Goal: Task Accomplishment & Management: Complete application form

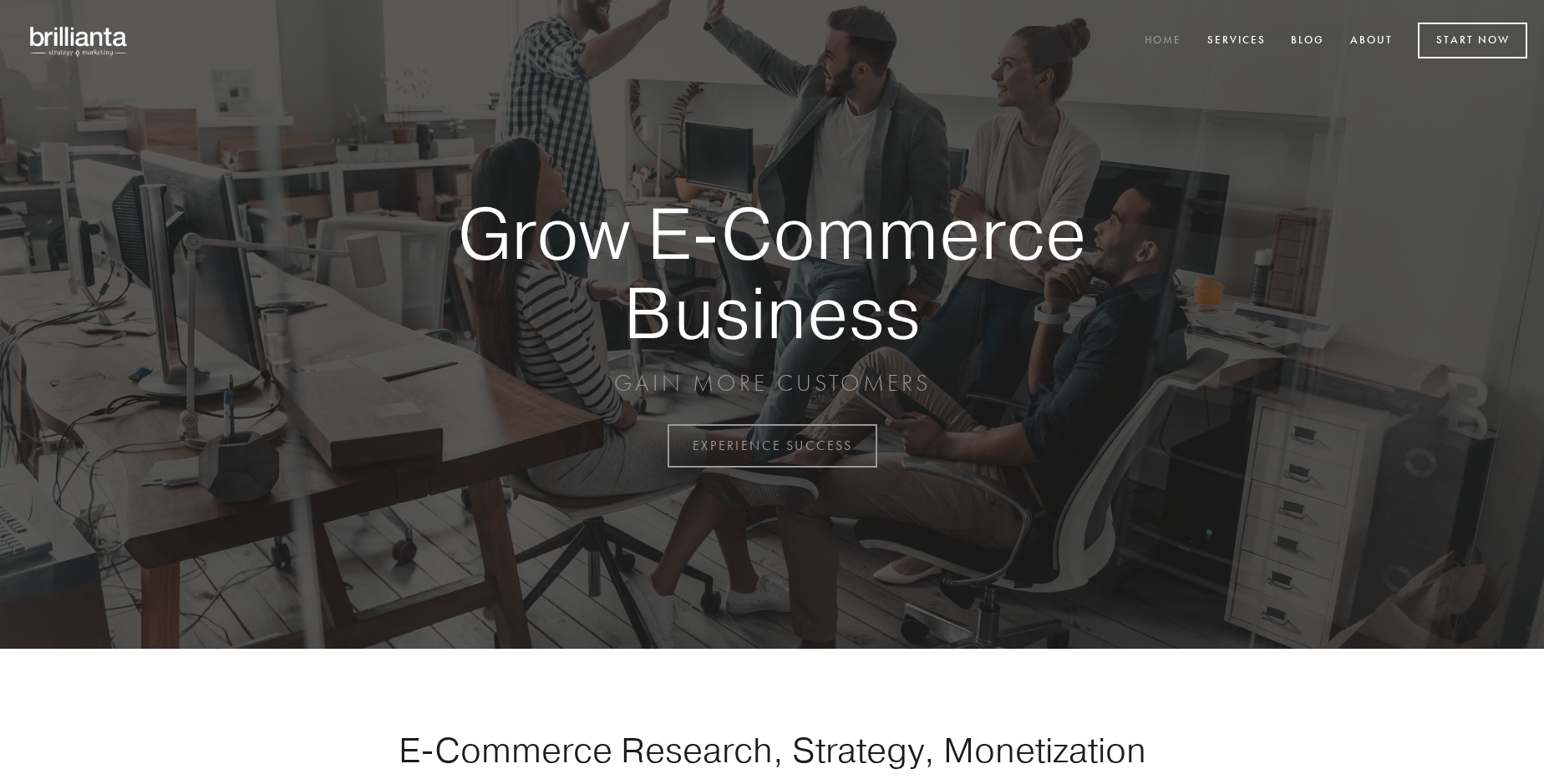
scroll to position [4377, 0]
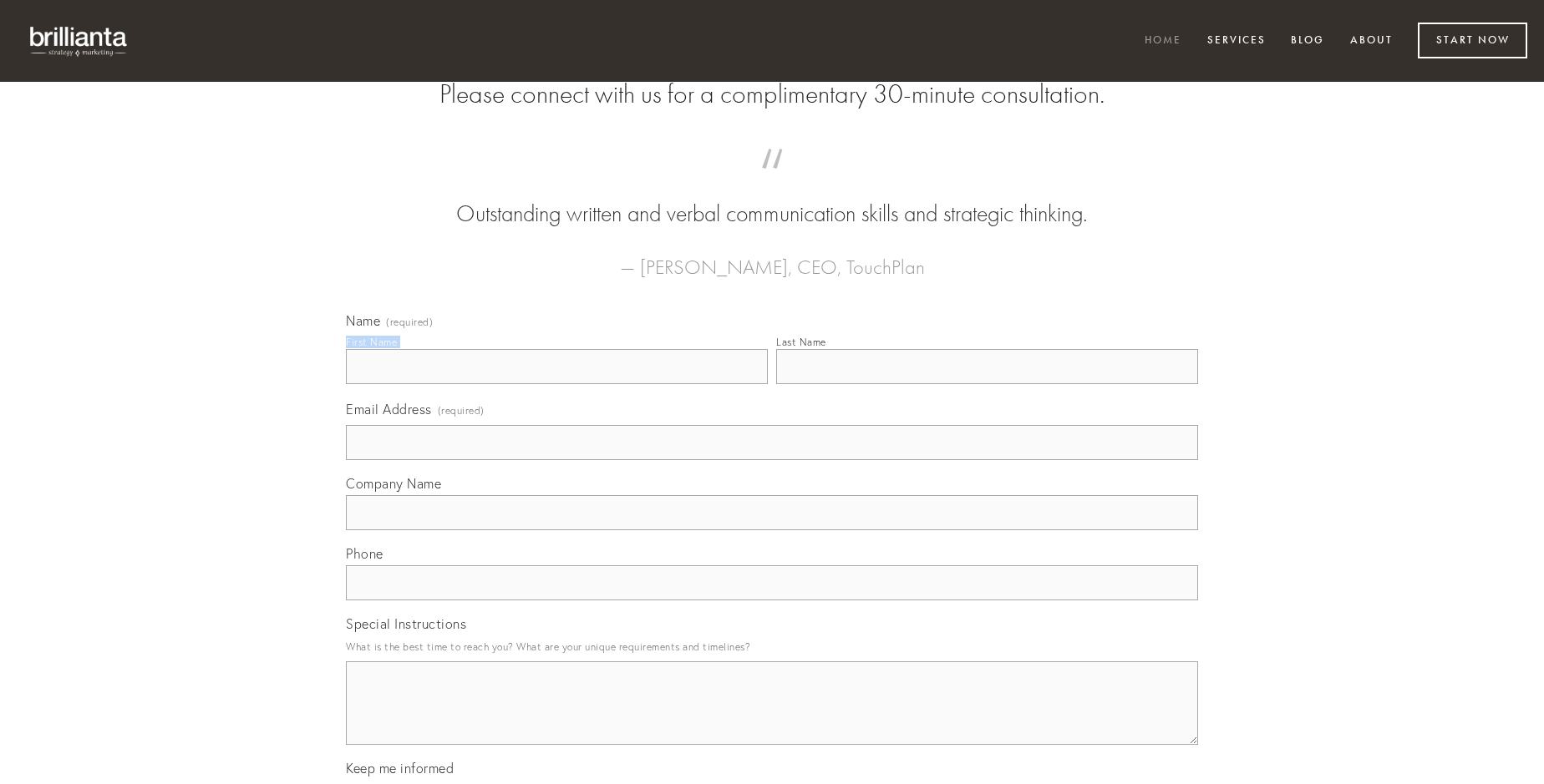
type input "[PERSON_NAME]"
click at [986, 384] on input "Last Name" at bounding box center [986, 366] width 422 height 35
type input "[PERSON_NAME]"
click at [772, 460] on input "Email Address (required)" at bounding box center [771, 442] width 852 height 35
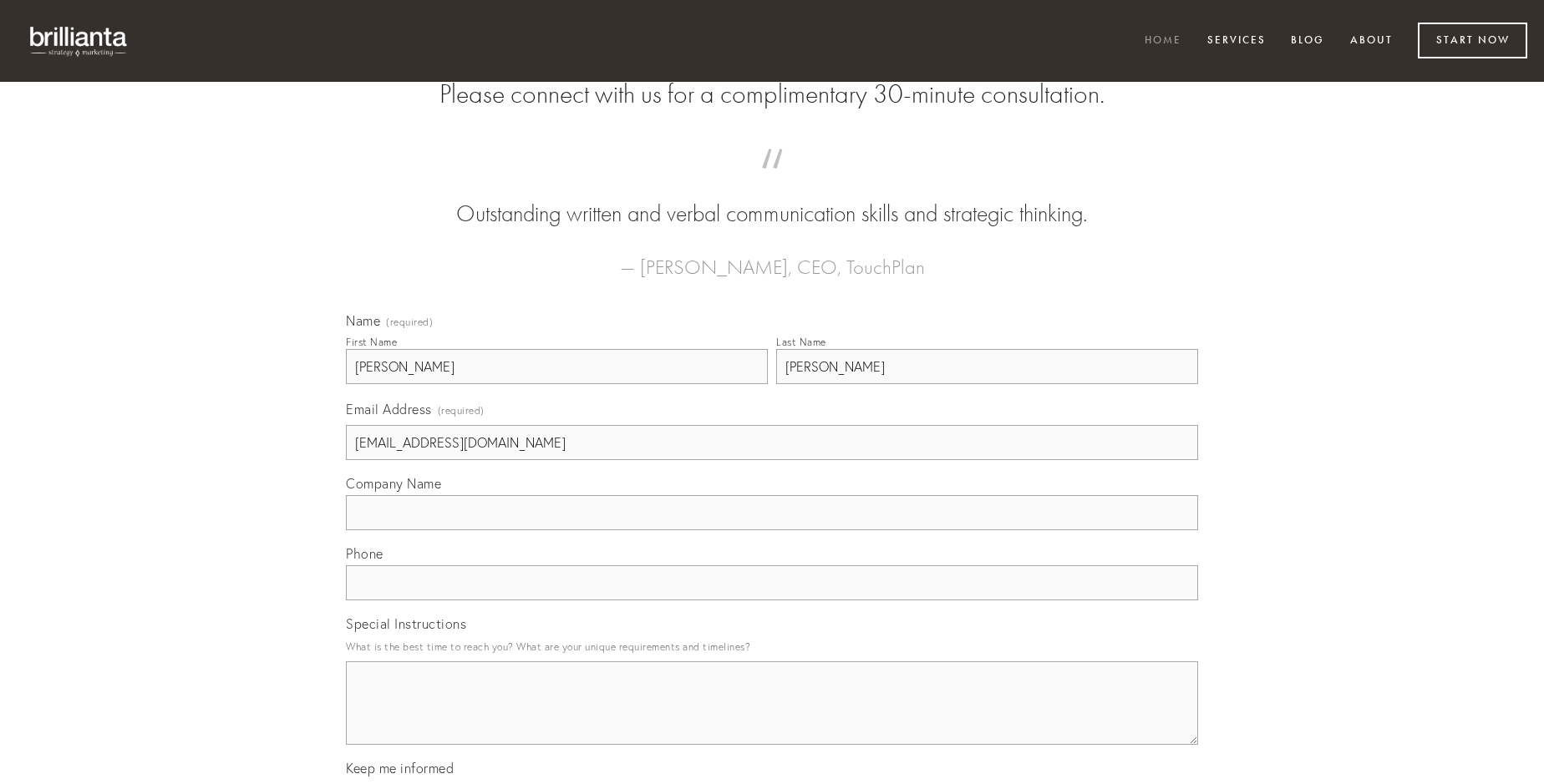
type input "[EMAIL_ADDRESS][DOMAIN_NAME]"
click at [772, 530] on input "Company Name" at bounding box center [771, 512] width 852 height 35
type input "stella"
click at [772, 600] on input "text" at bounding box center [771, 582] width 852 height 35
click at [772, 718] on textarea "Special Instructions" at bounding box center [771, 703] width 852 height 84
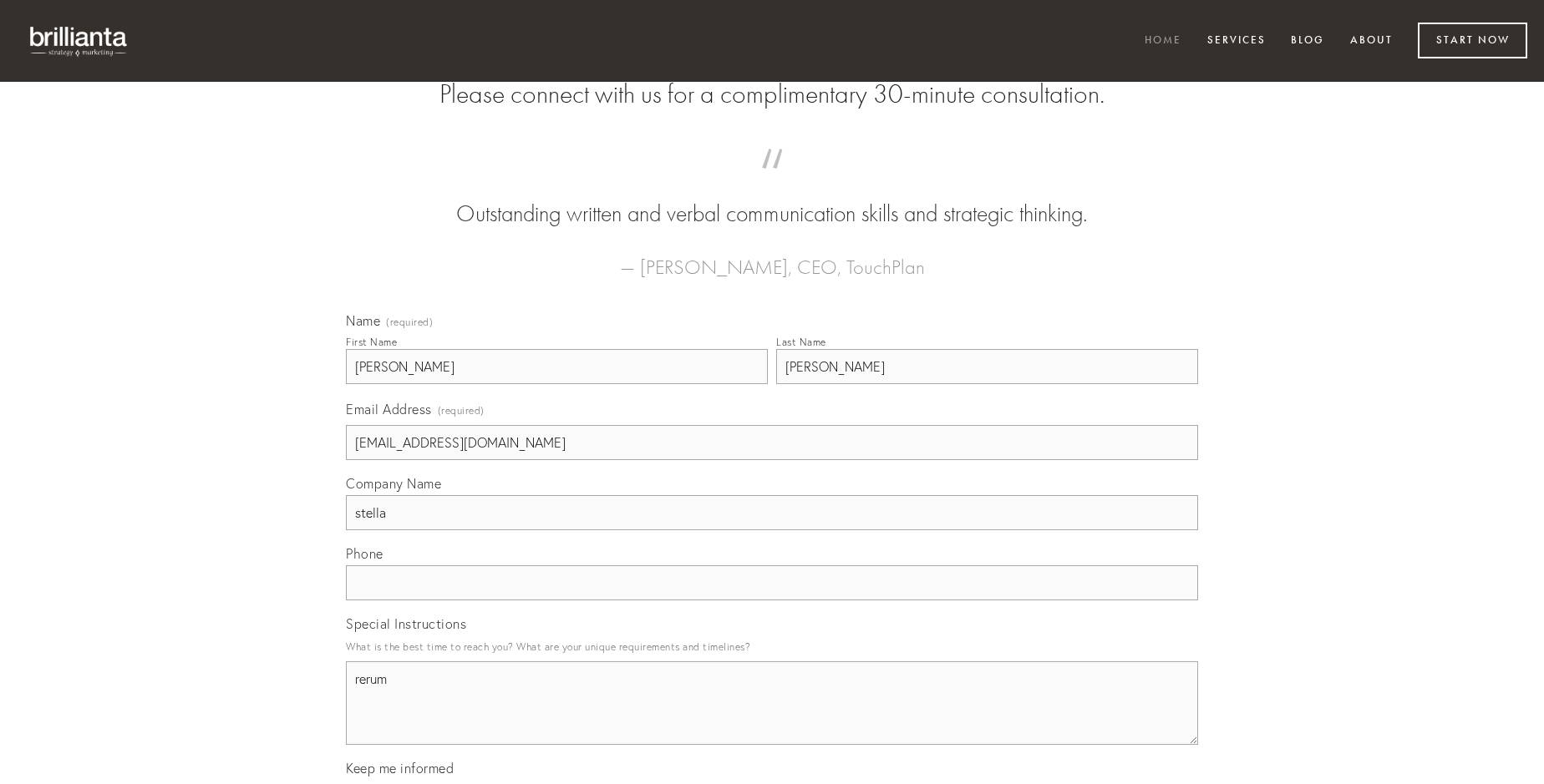
type textarea "rerum"
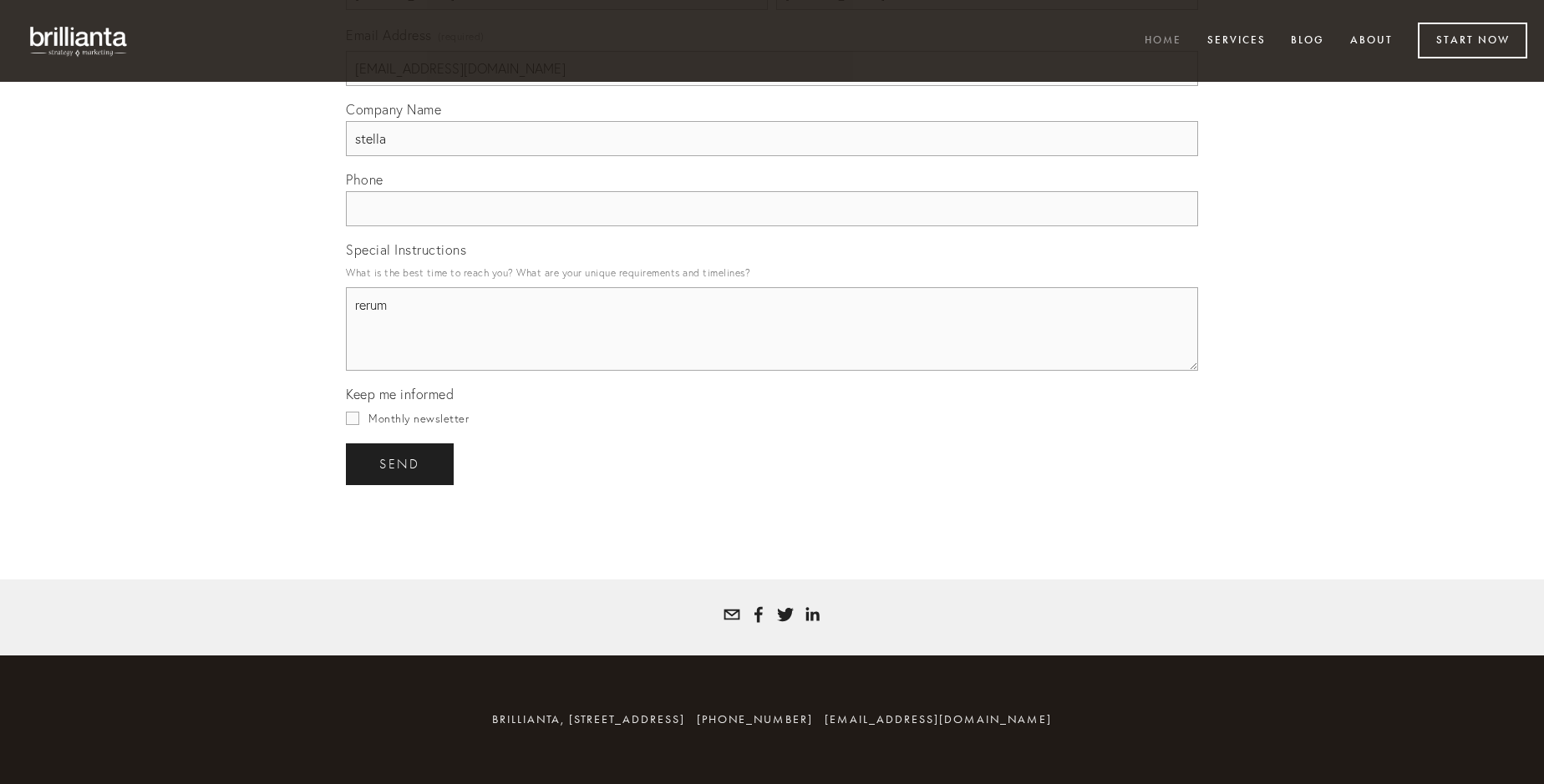
click at [401, 463] on span "send" at bounding box center [399, 464] width 41 height 15
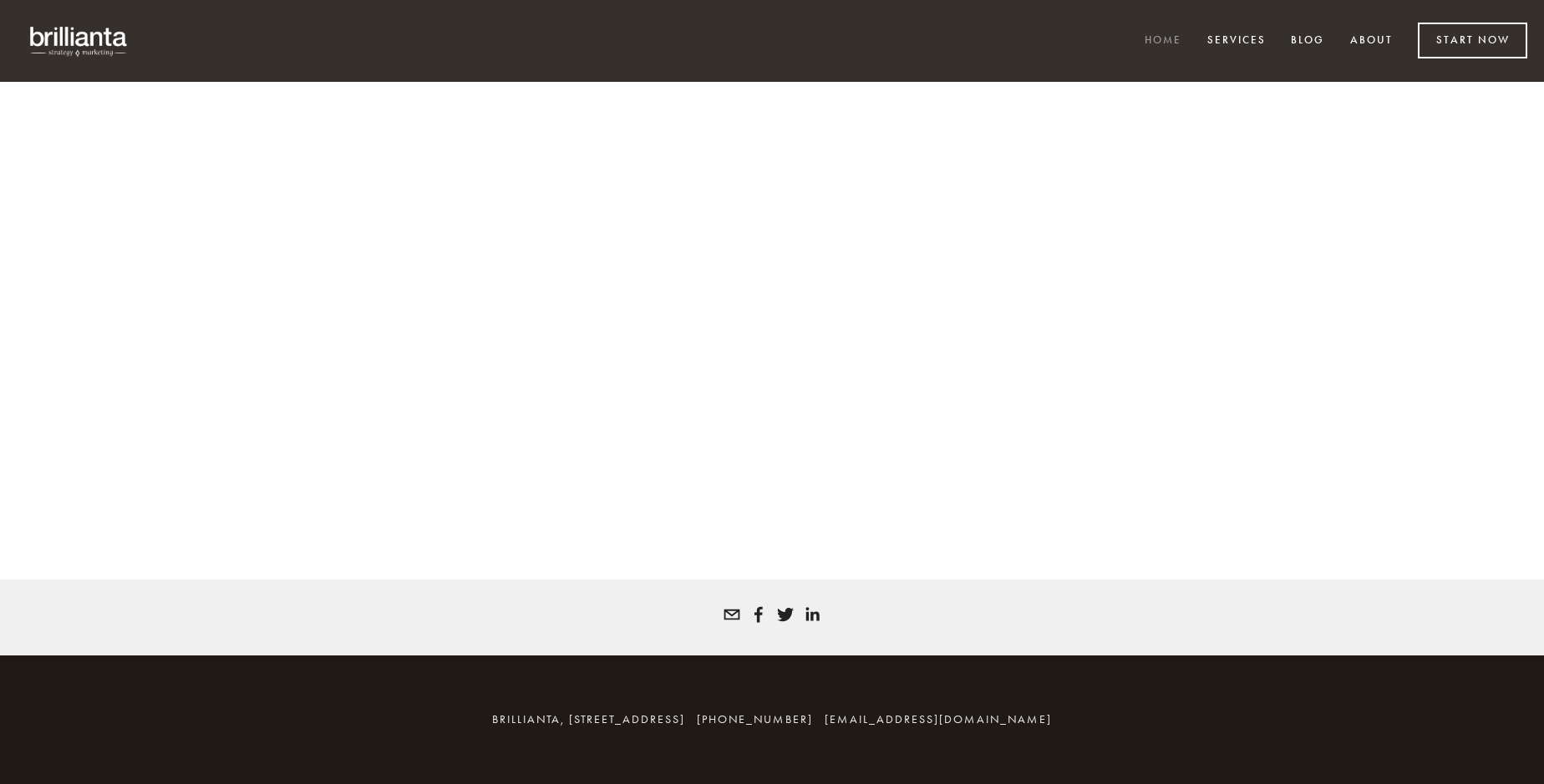
scroll to position [4354, 0]
